Goal: Transaction & Acquisition: Purchase product/service

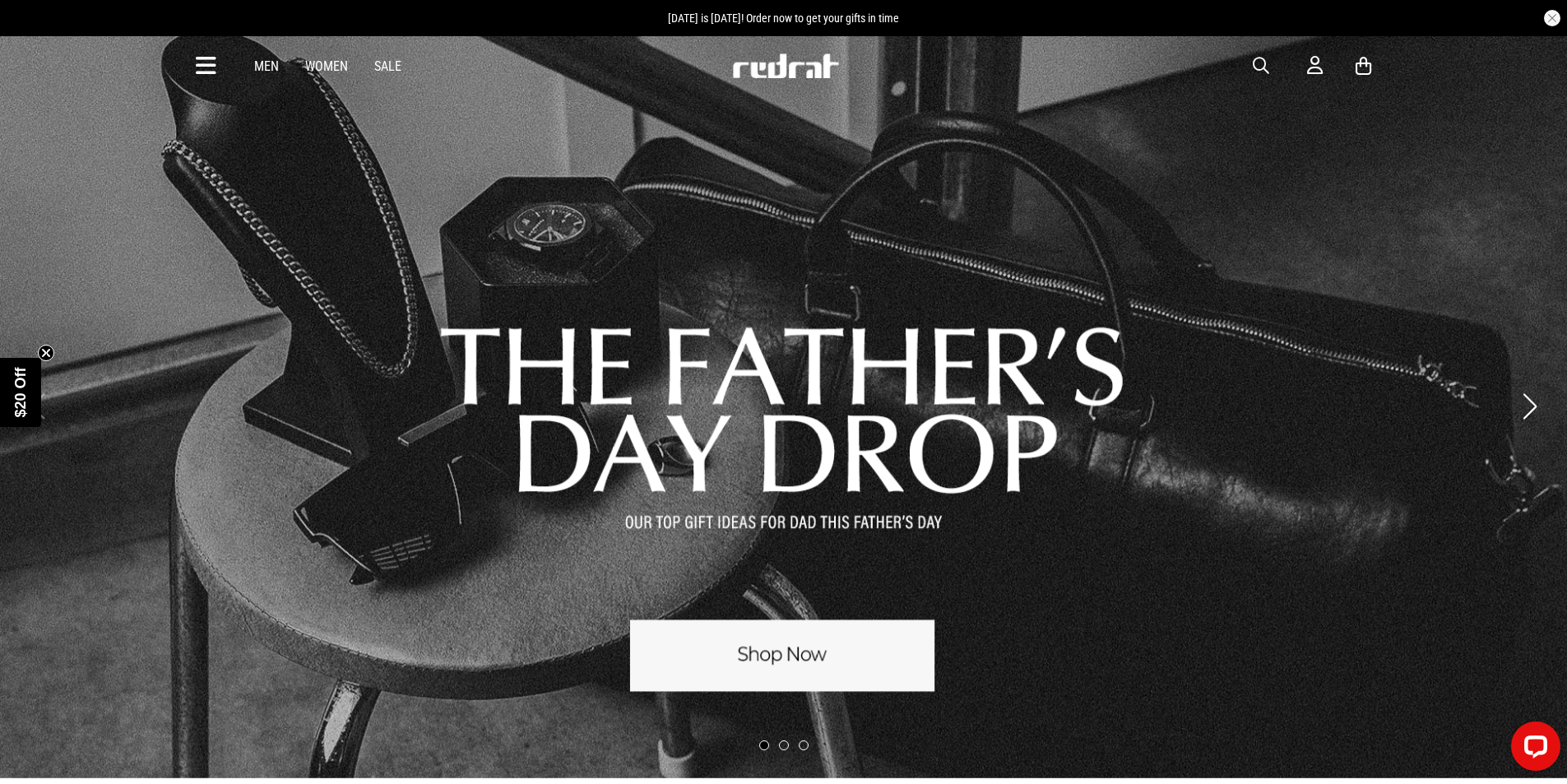
click at [822, 678] on link "1 / 3" at bounding box center [784, 405] width 1567 height 743
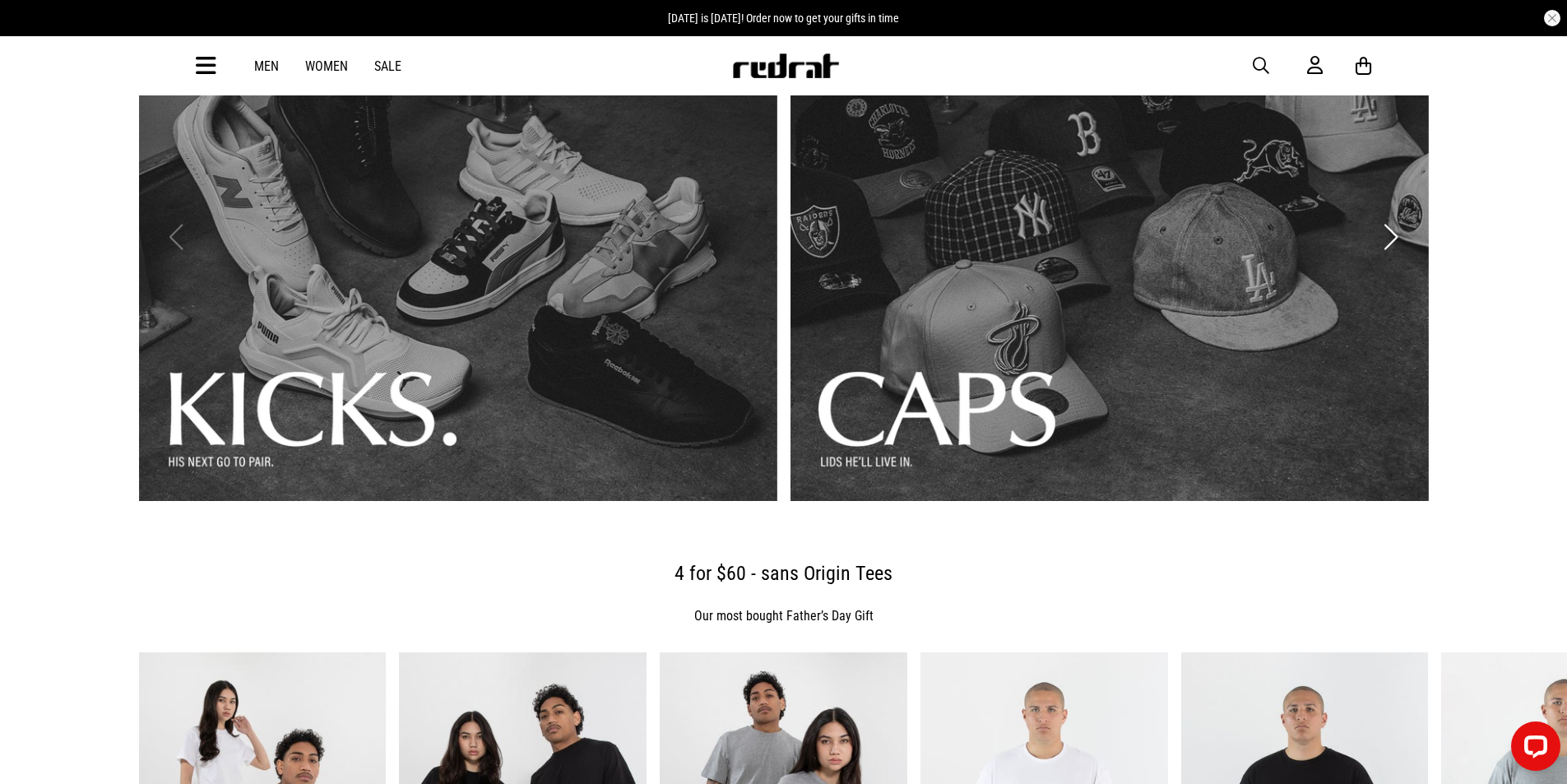
click at [327, 326] on link "1 / 3" at bounding box center [459, 236] width 639 height 527
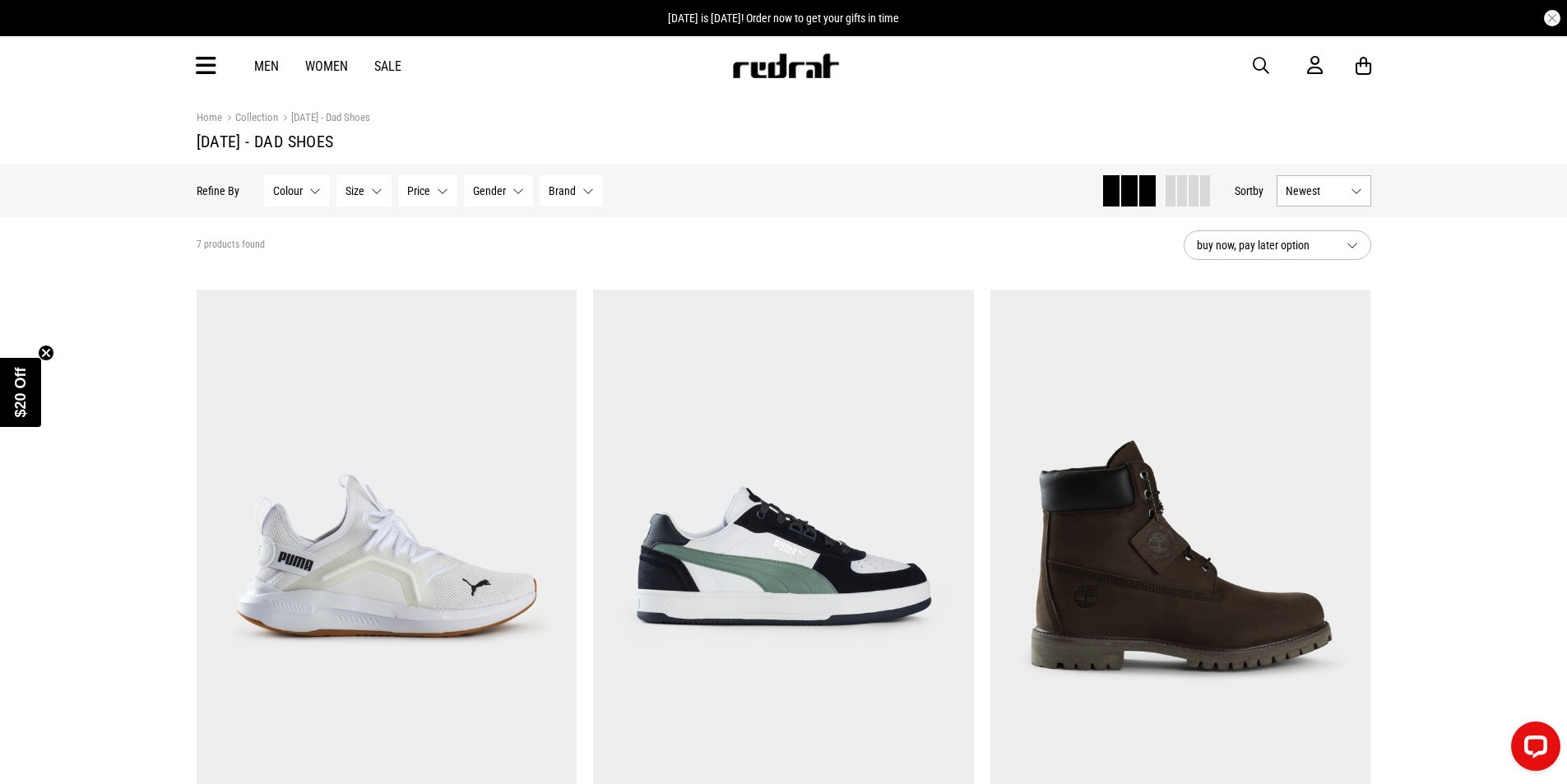
click at [574, 194] on button "Brand None selected" at bounding box center [571, 190] width 63 height 31
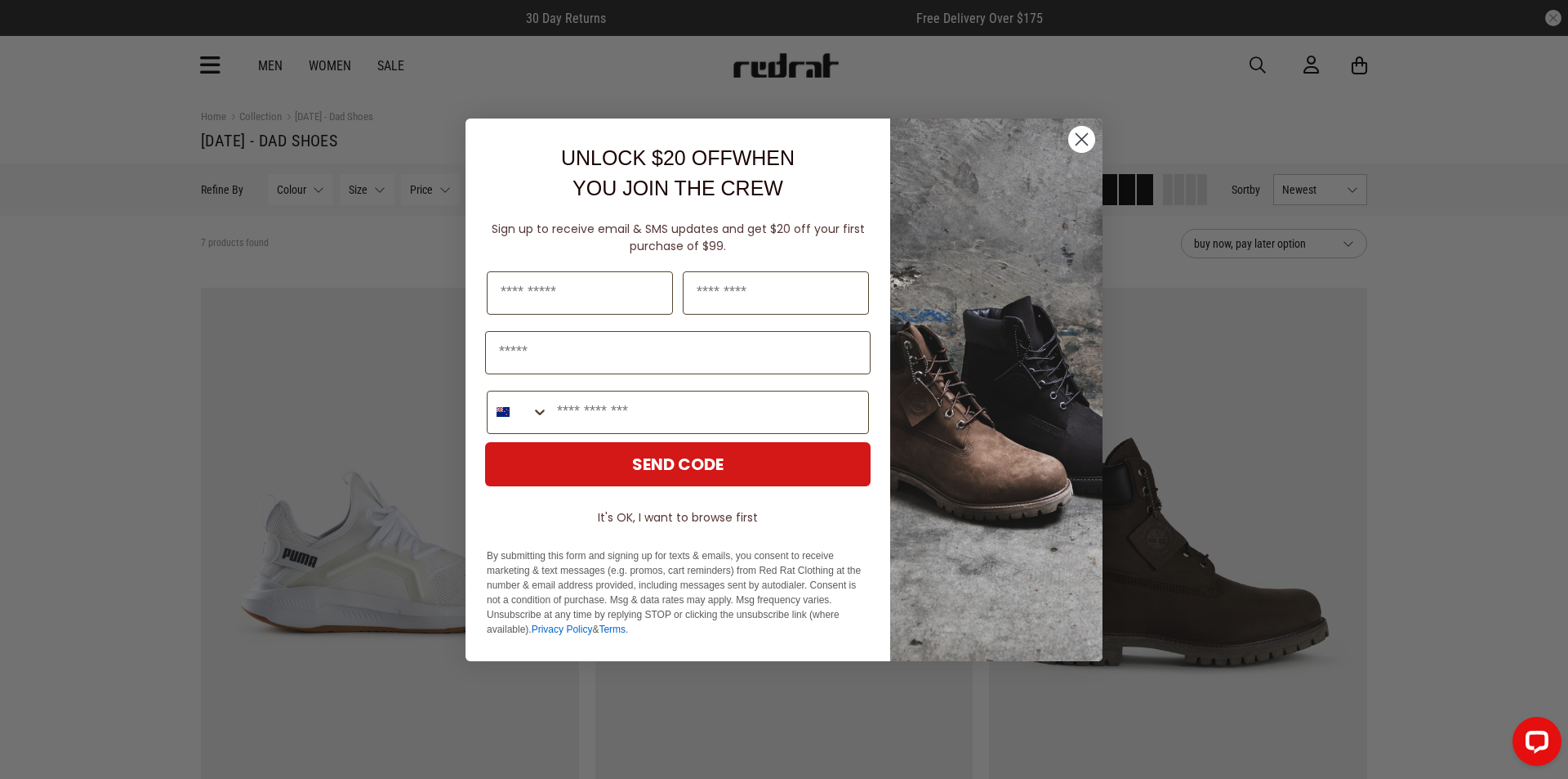
click at [1085, 140] on circle "Close dialog" at bounding box center [1082, 138] width 27 height 27
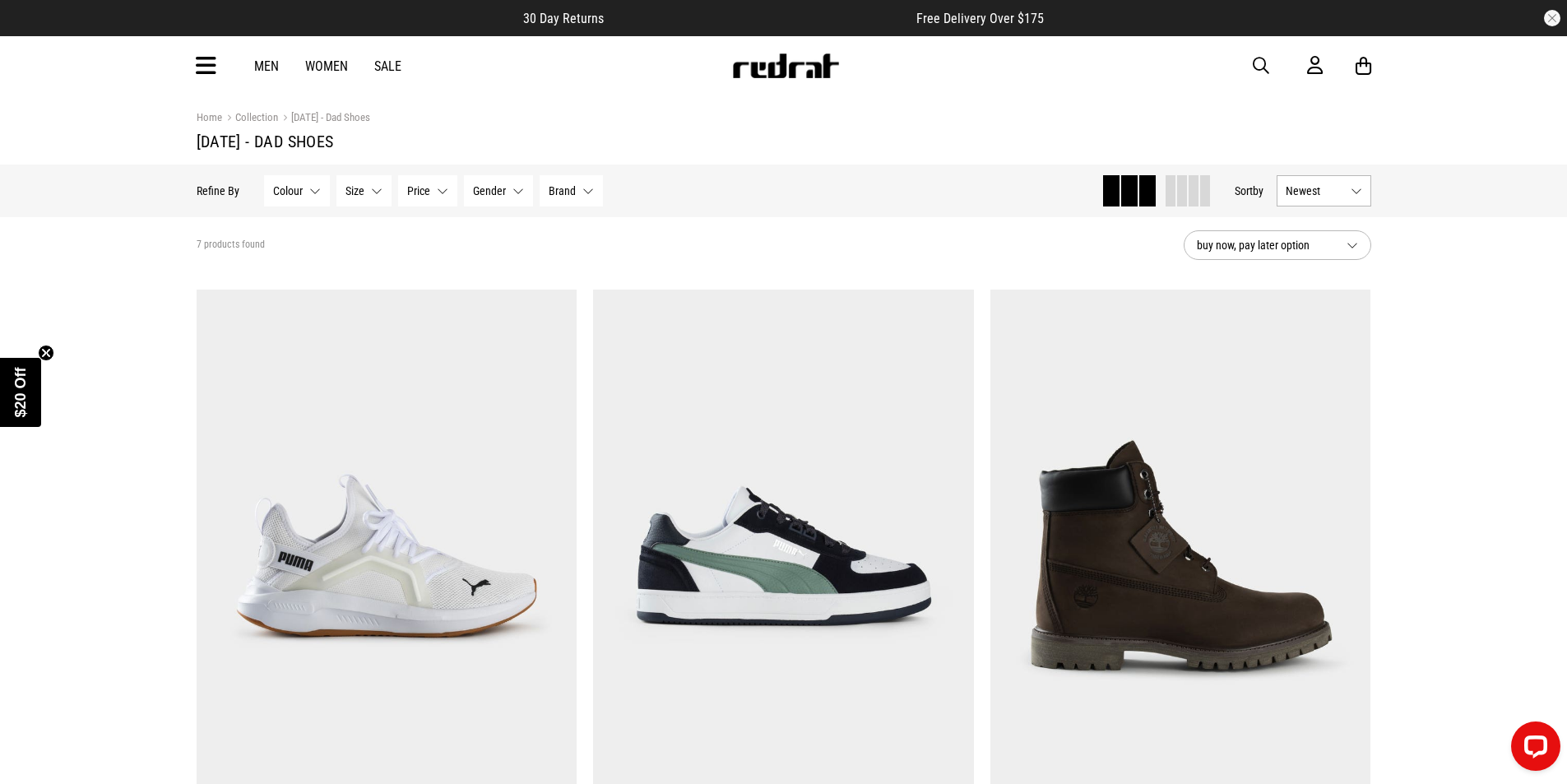
click at [328, 67] on link "Women" at bounding box center [326, 66] width 43 height 15
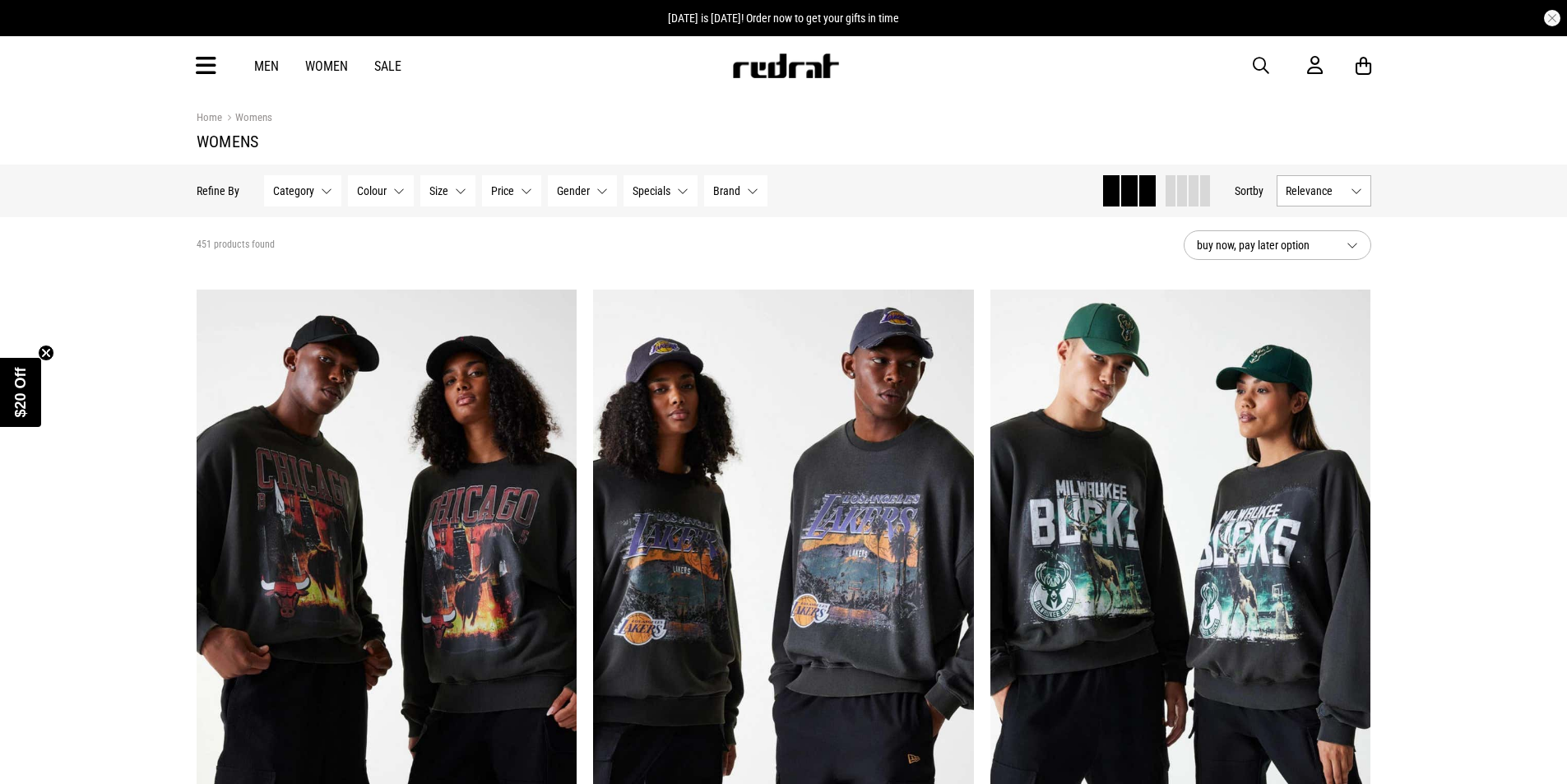
click at [729, 186] on span "Brand" at bounding box center [727, 191] width 27 height 13
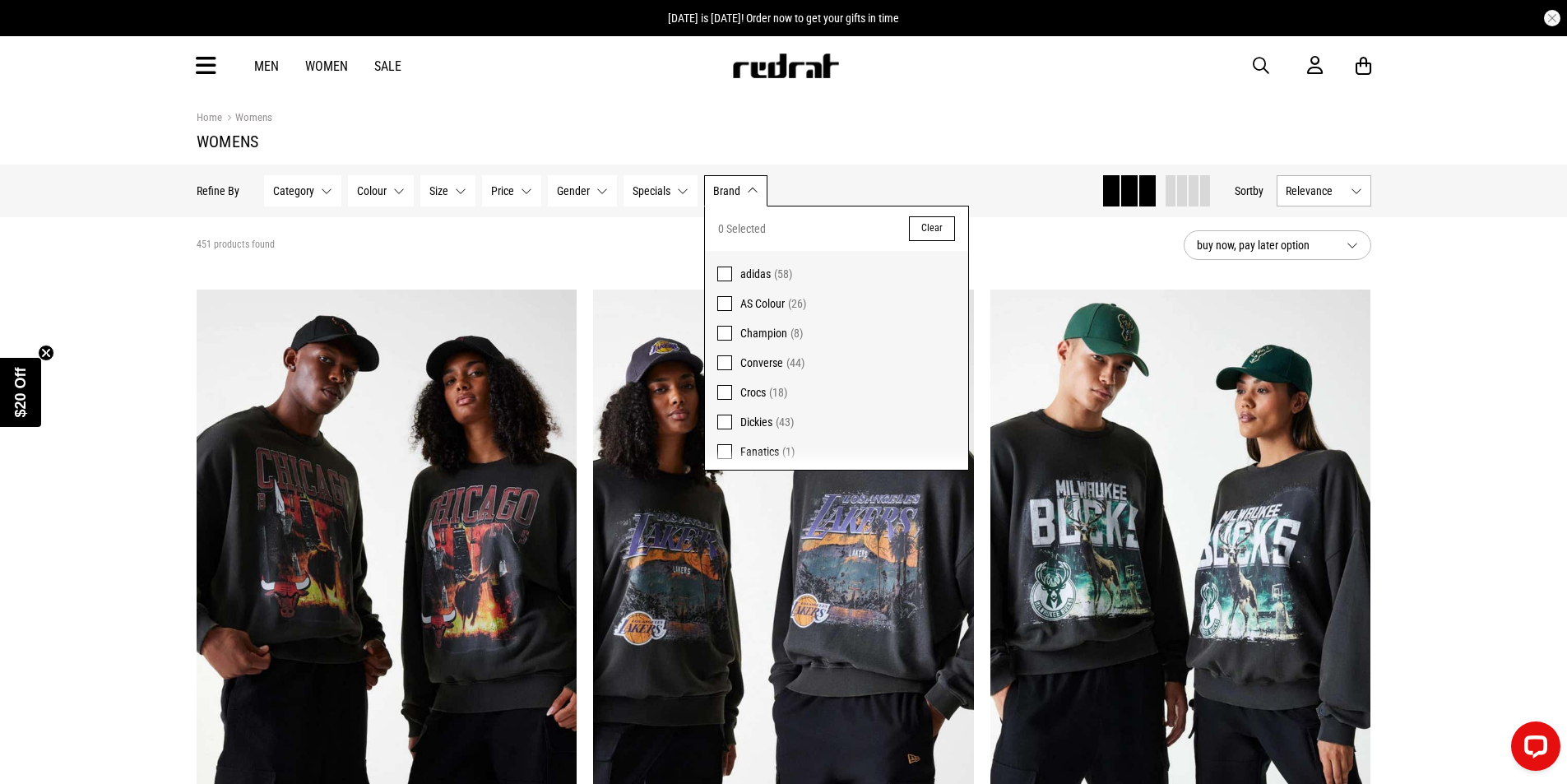
click at [729, 362] on span at bounding box center [725, 363] width 15 height 15
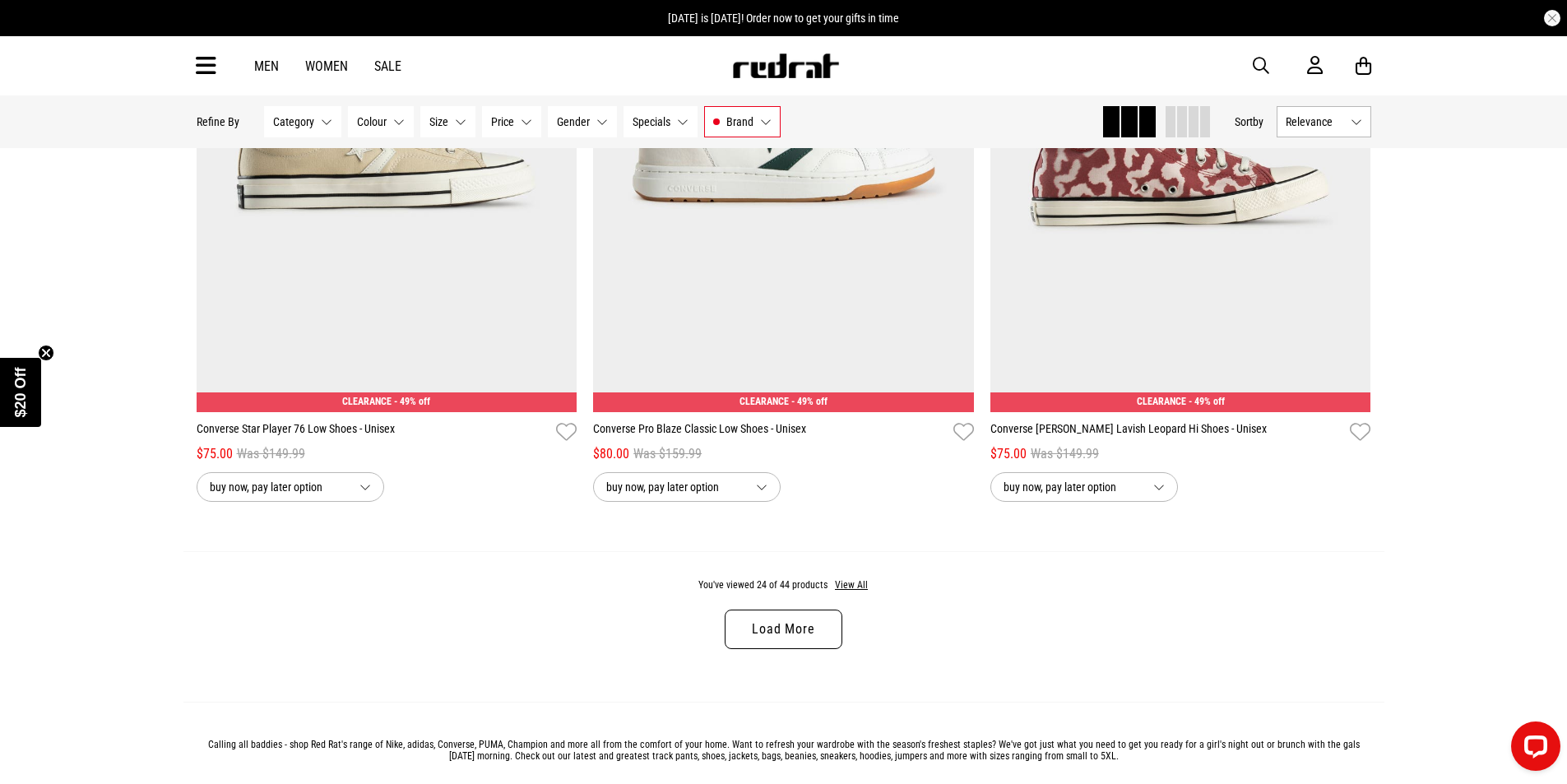
scroll to position [5263, 0]
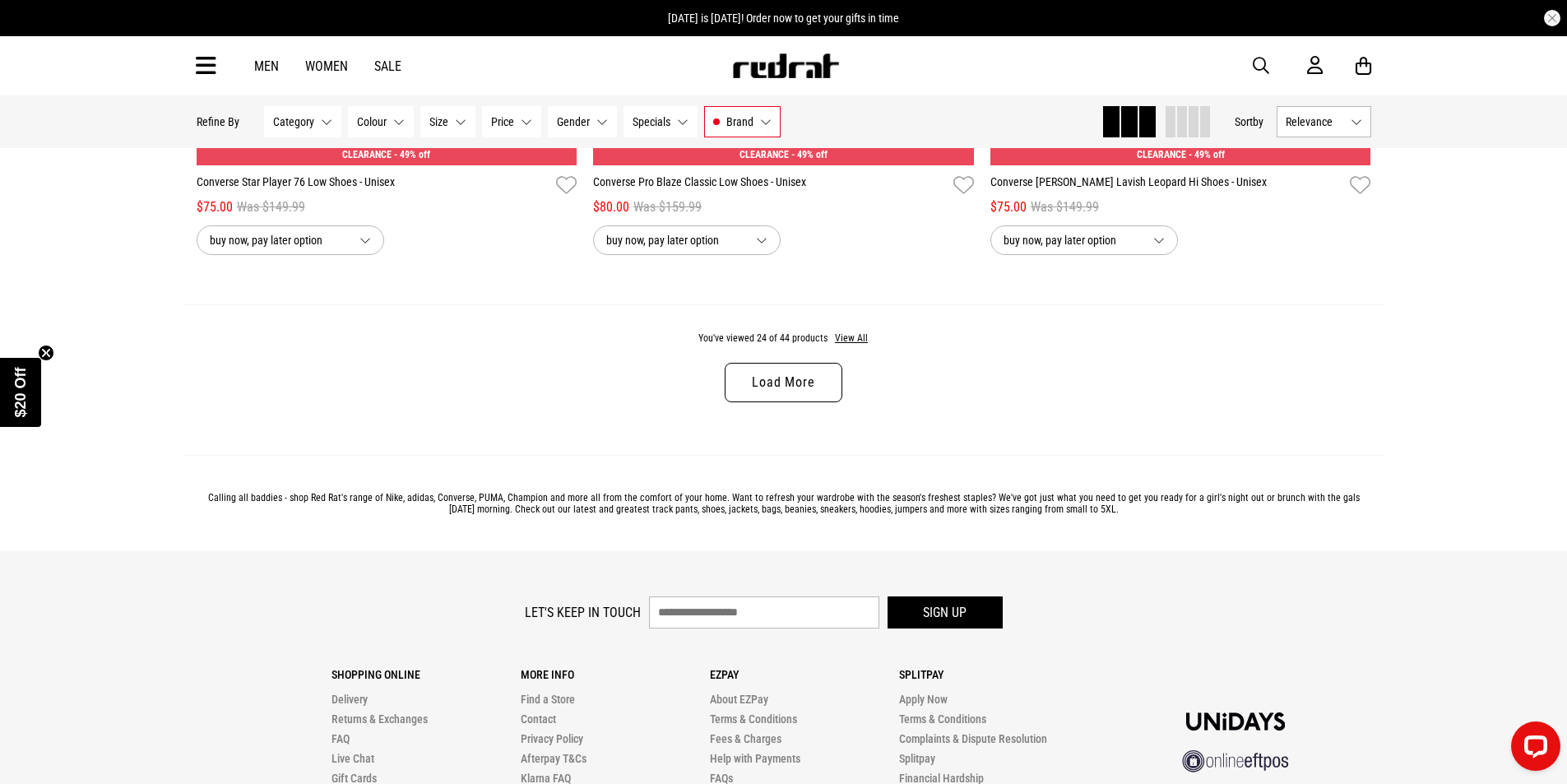
click at [824, 399] on link "Load More" at bounding box center [783, 383] width 117 height 40
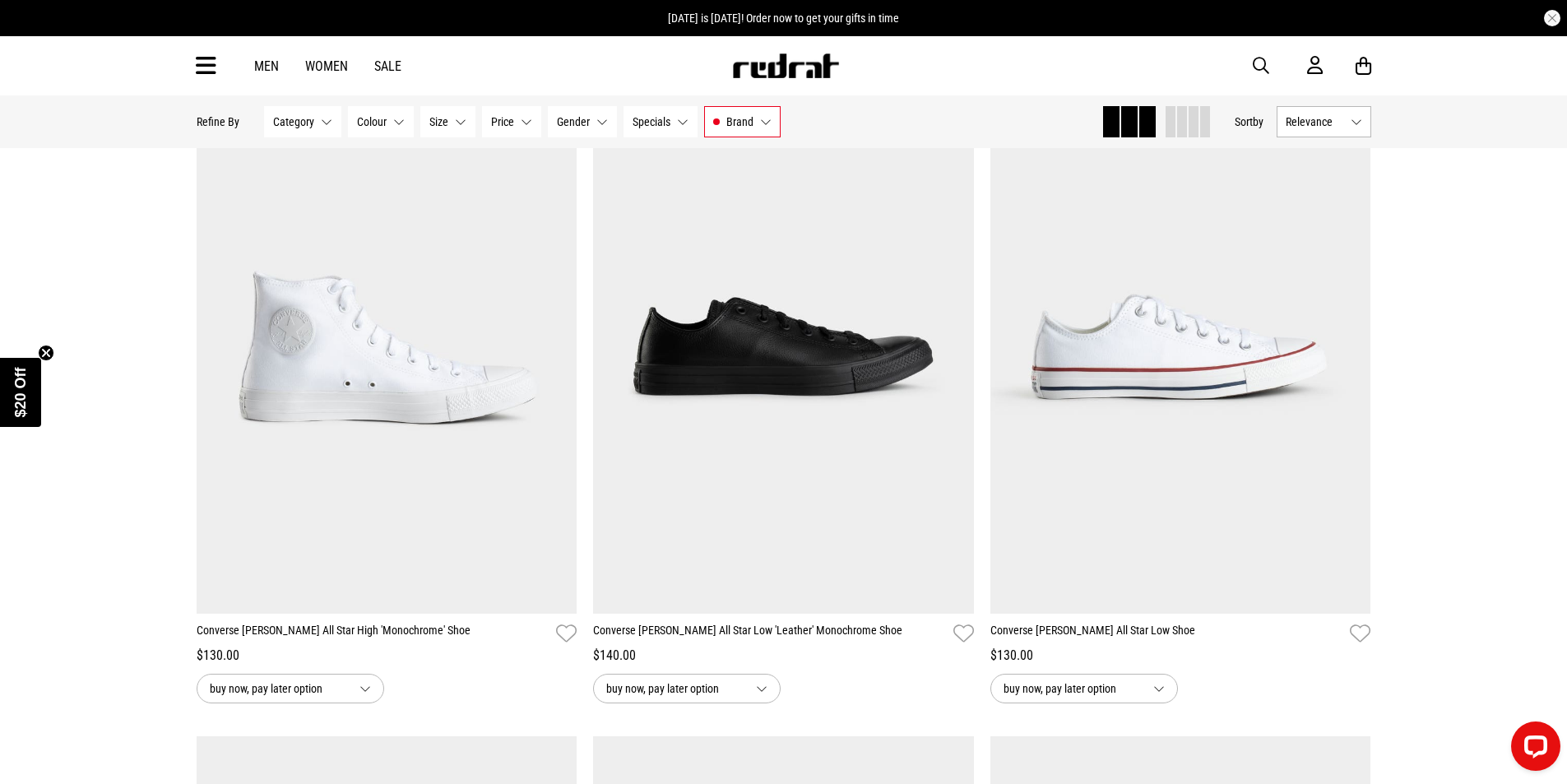
scroll to position [7400, 0]
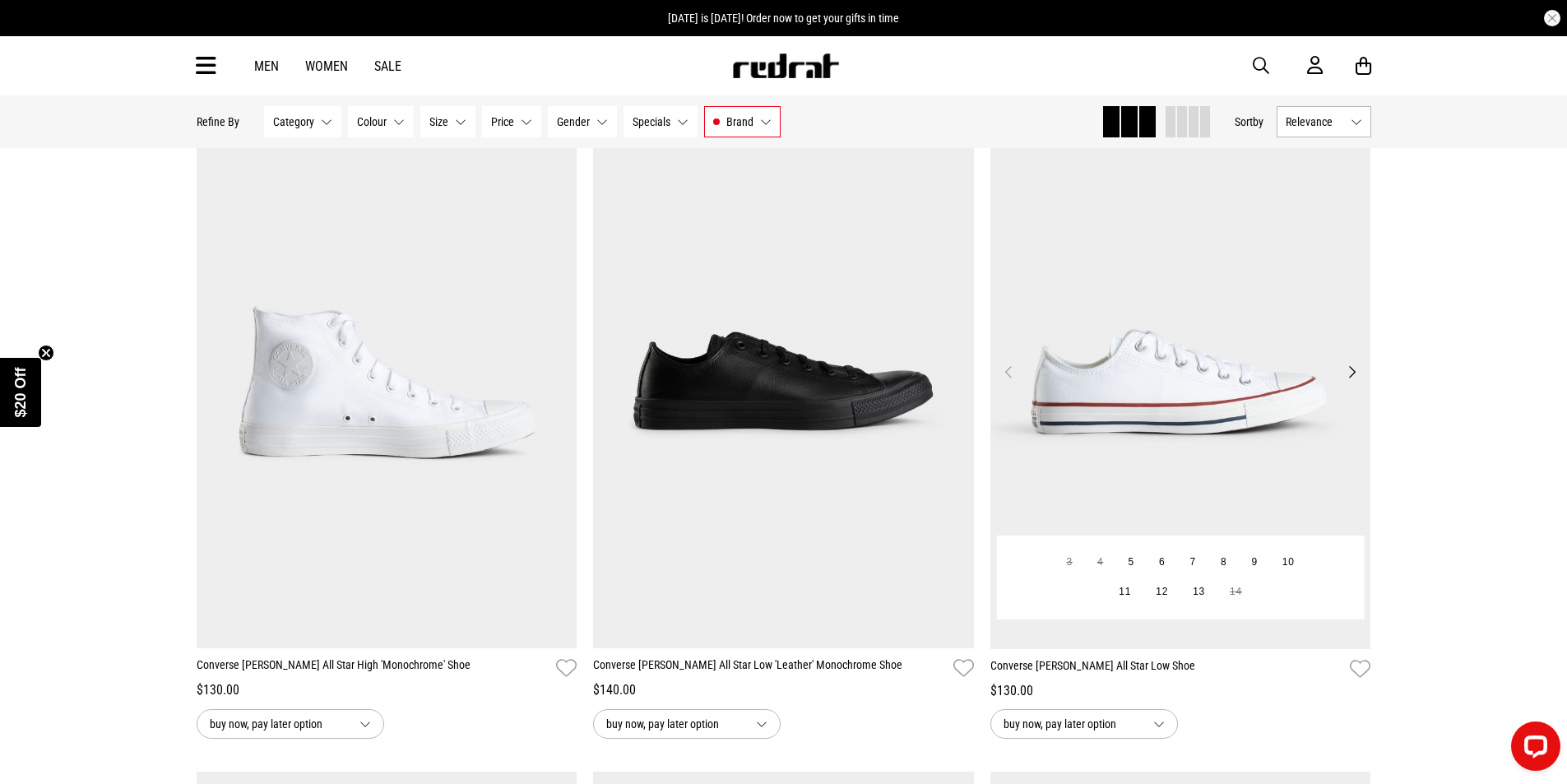
click at [1105, 371] on img at bounding box center [1181, 382] width 381 height 533
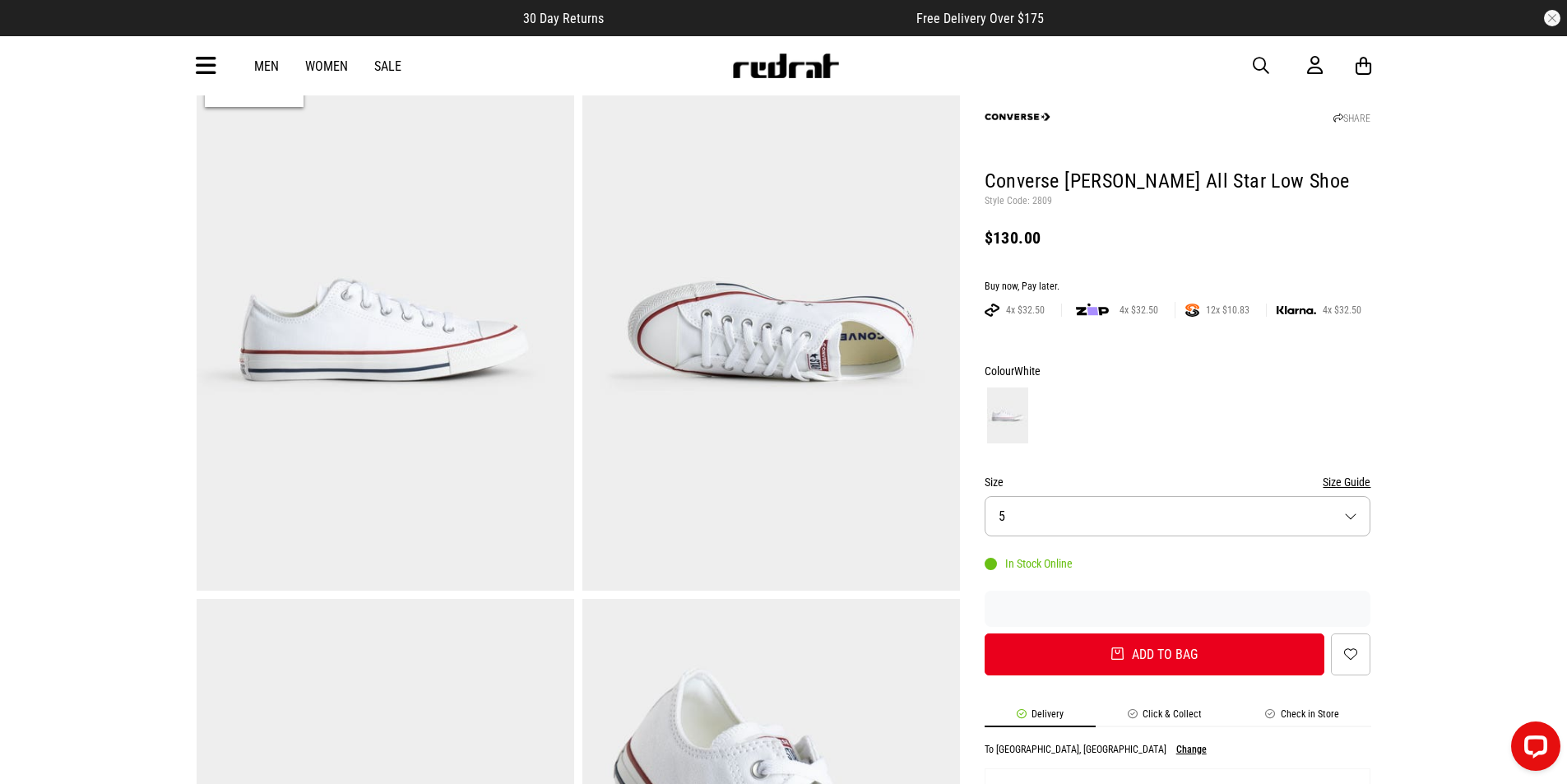
scroll to position [329, 0]
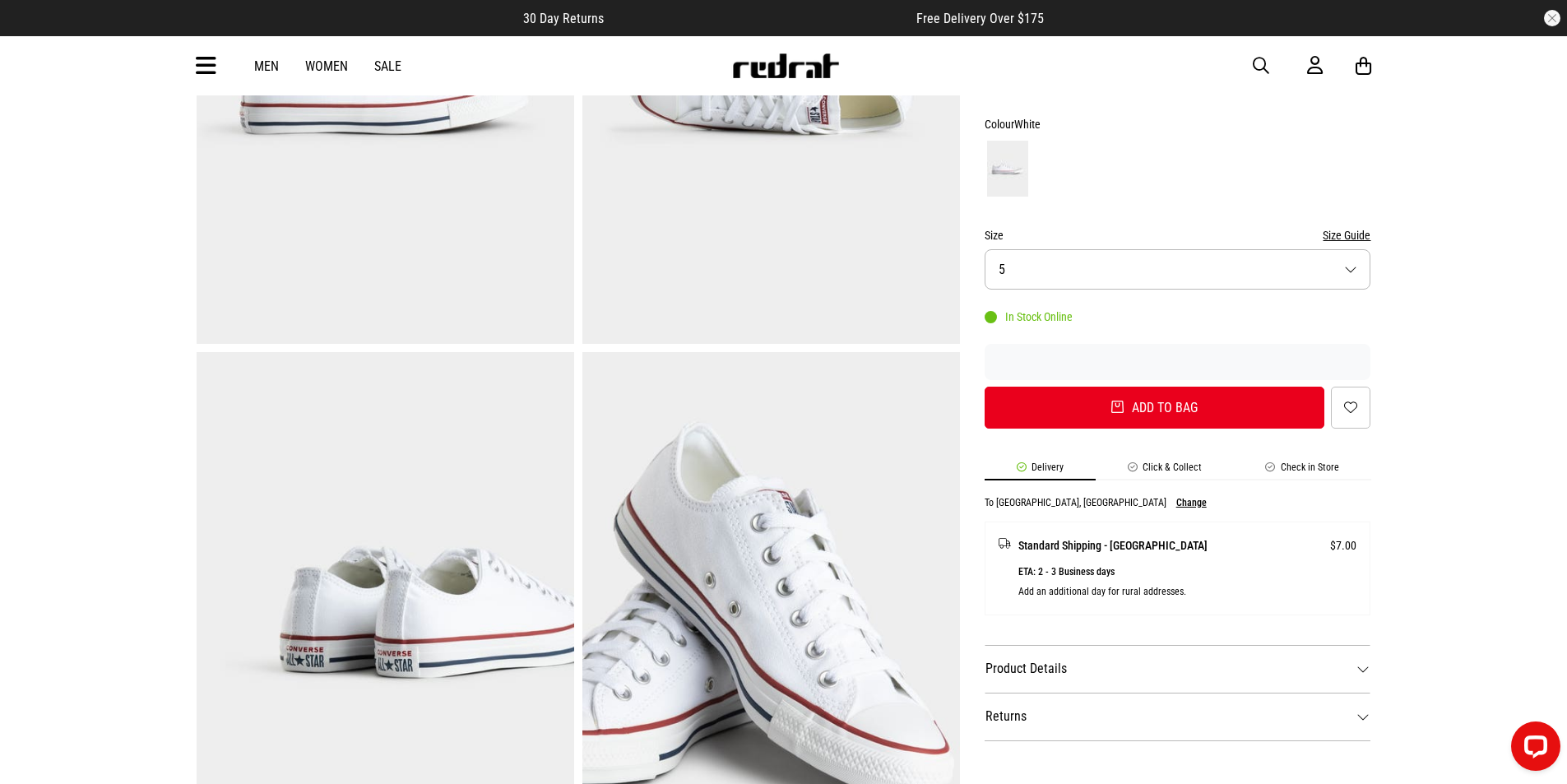
click at [1349, 658] on dt "Product Details" at bounding box center [1178, 668] width 387 height 47
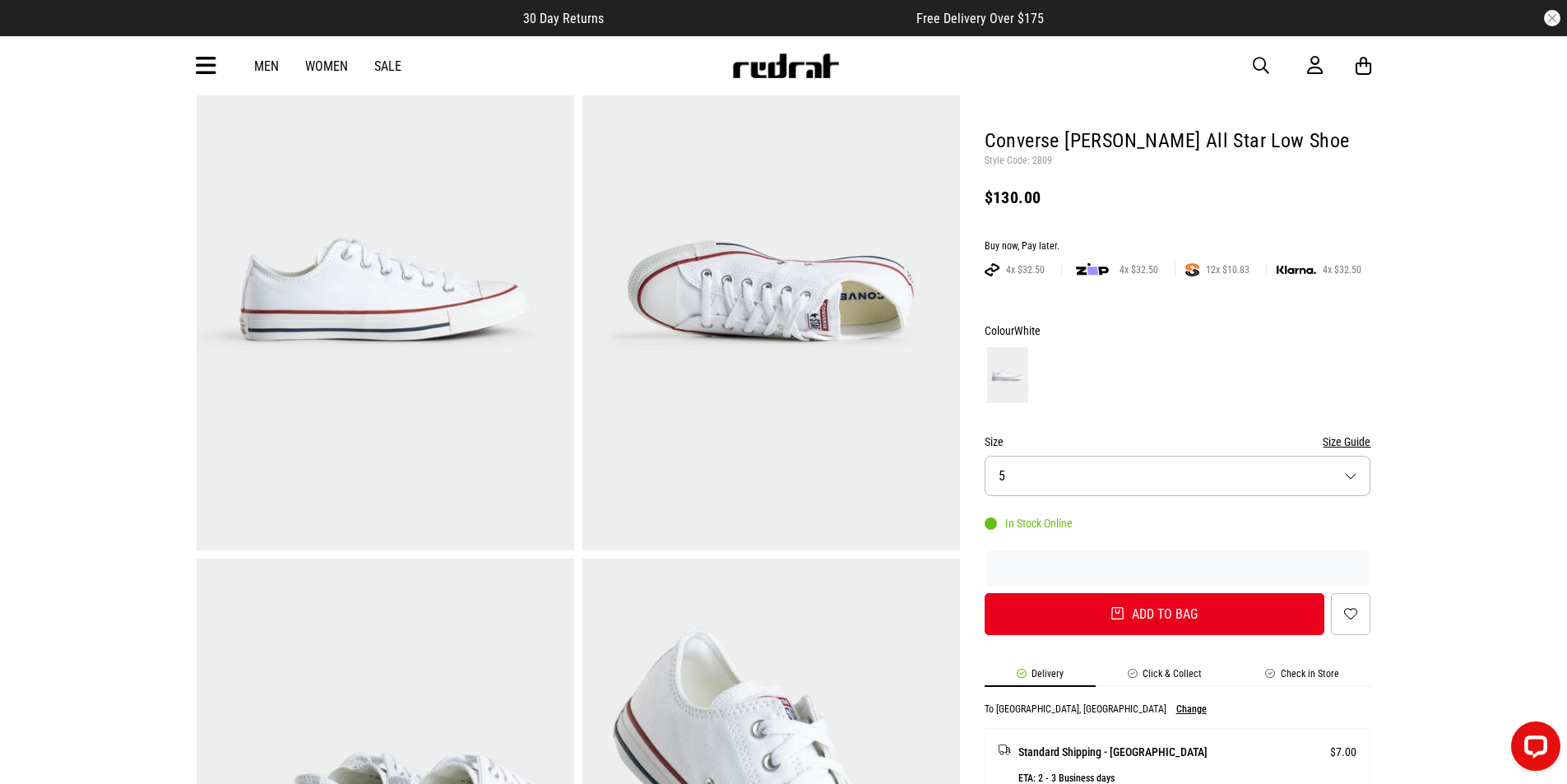
scroll to position [0, 0]
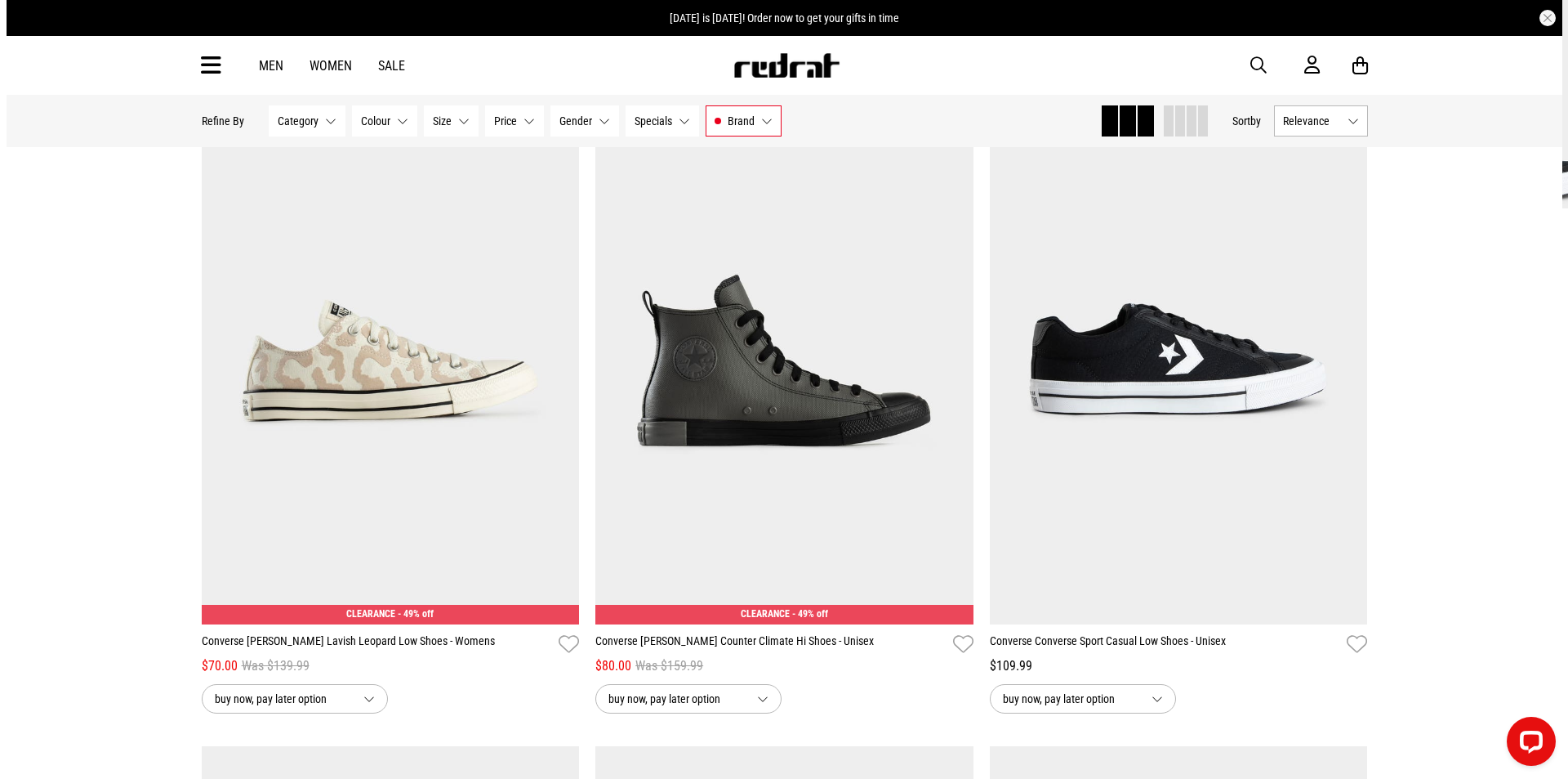
scroll to position [177, 0]
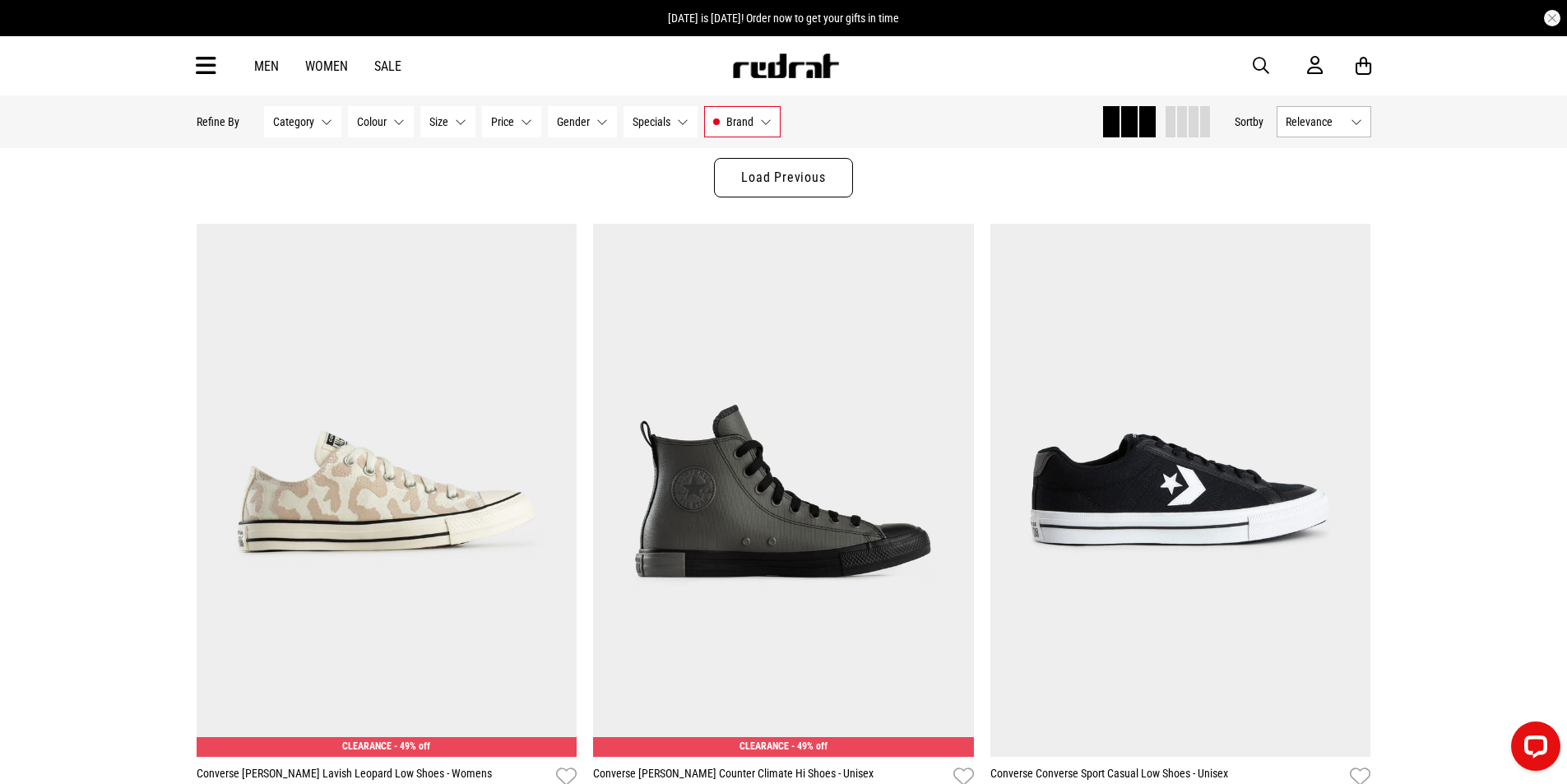
click at [1254, 57] on span "button" at bounding box center [1261, 65] width 16 height 20
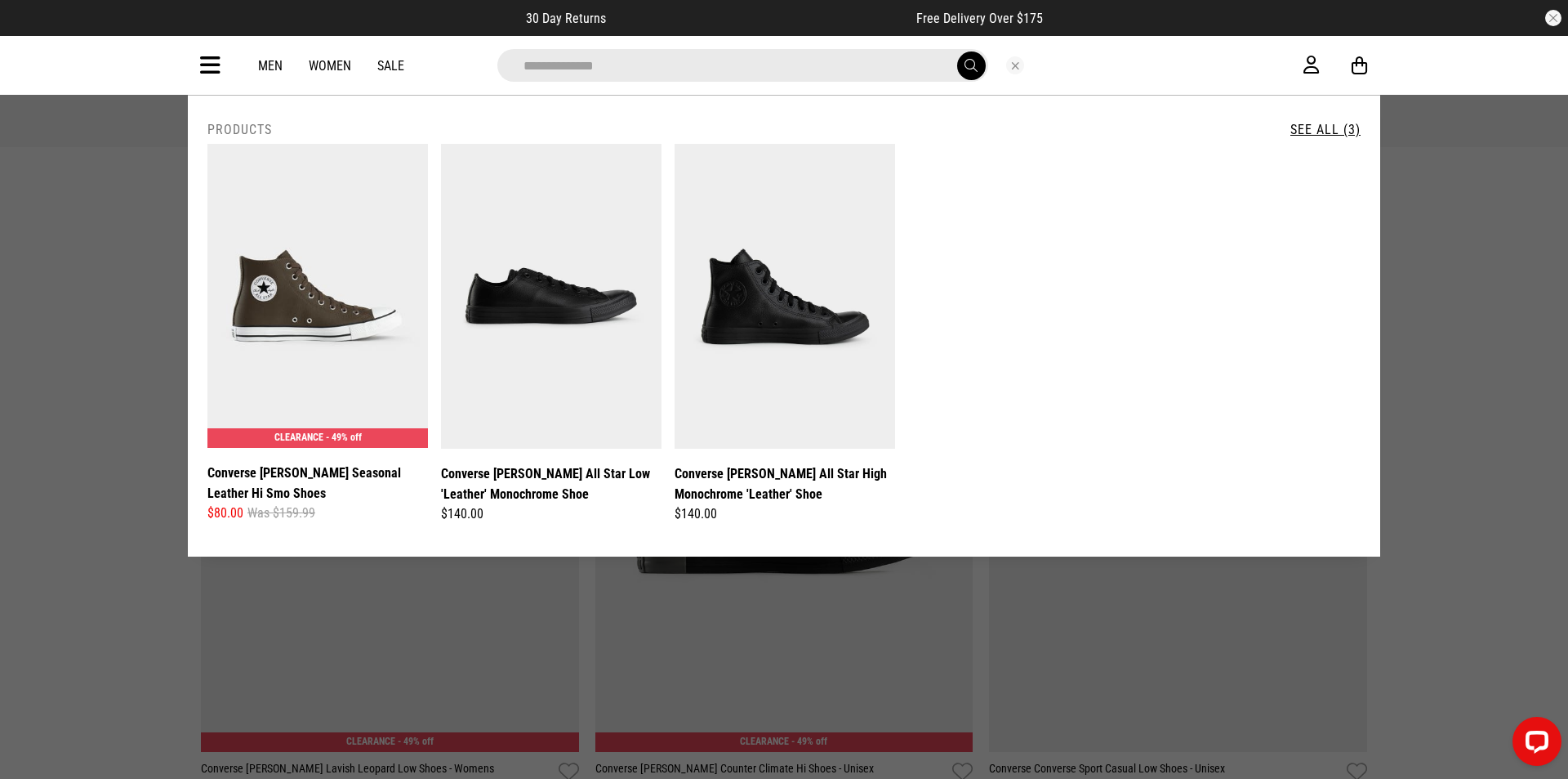
type input "**********"
click at [958, 52] on button "submit" at bounding box center [972, 66] width 28 height 28
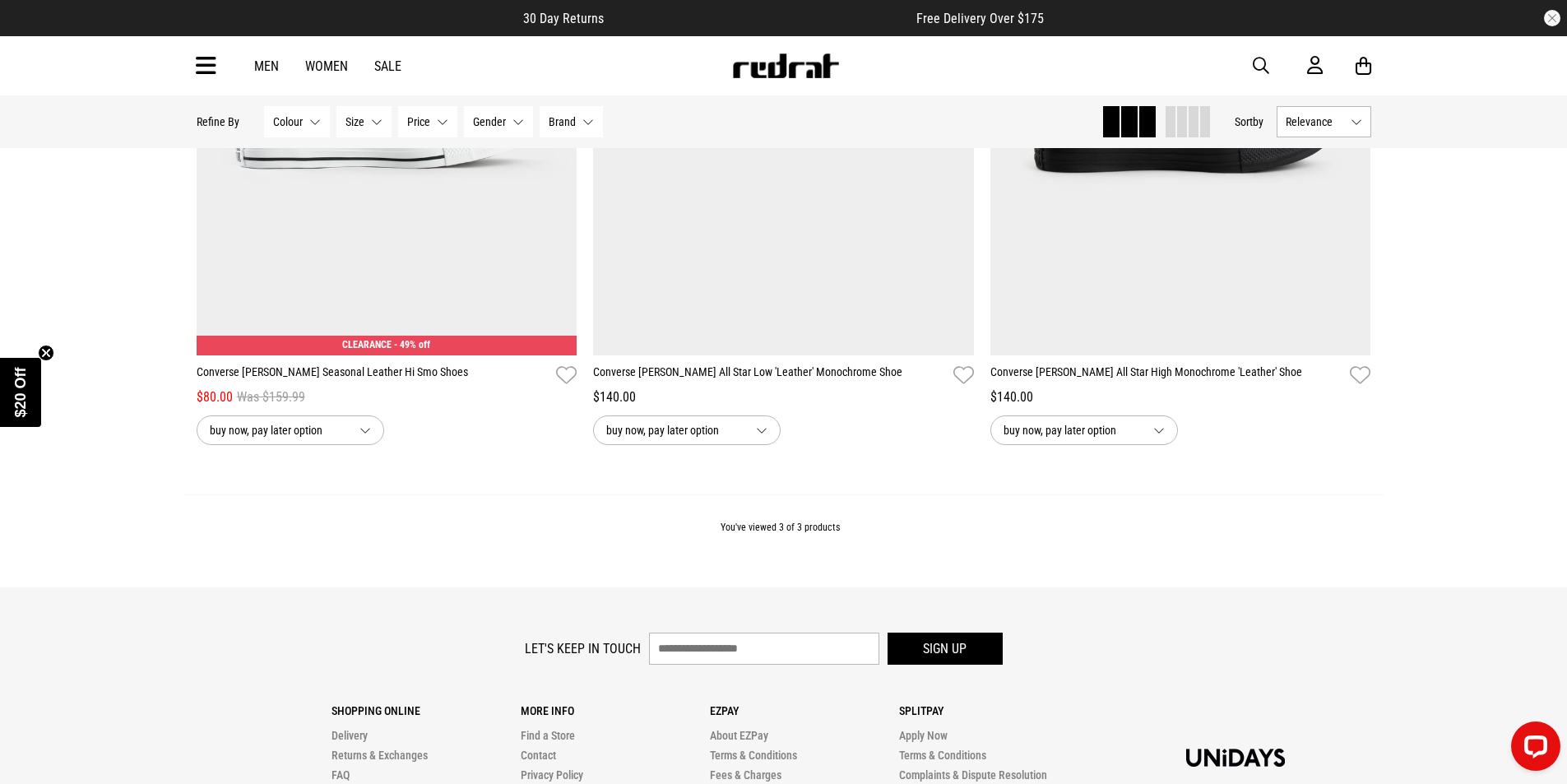
scroll to position [576, 0]
